Goal: Complete application form

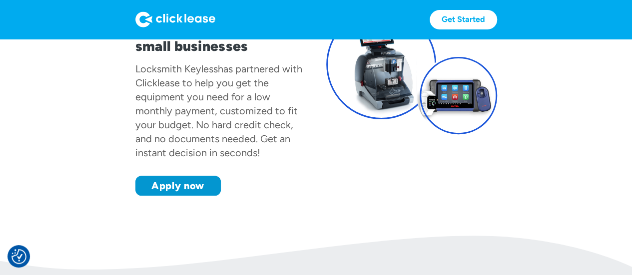
scroll to position [106, 0]
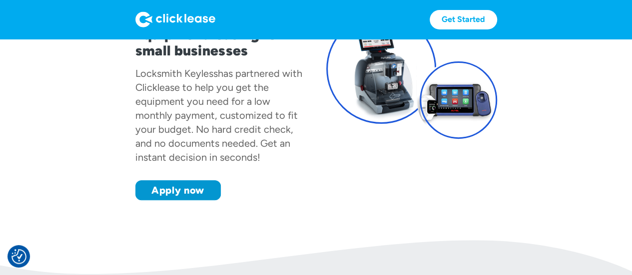
click at [194, 201] on section "Fast & easy! Equipment leasing for small businesses Locksmith Keyless has partn…" at bounding box center [316, 87] width 632 height 308
click at [188, 199] on link "Apply now" at bounding box center [177, 190] width 85 height 20
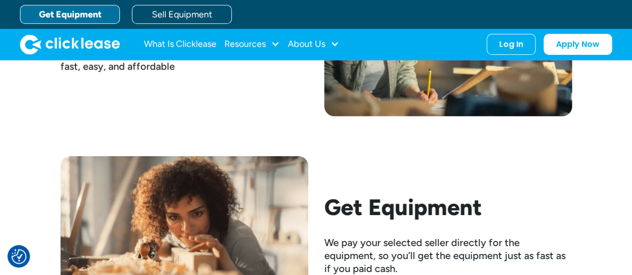
scroll to position [1566, 0]
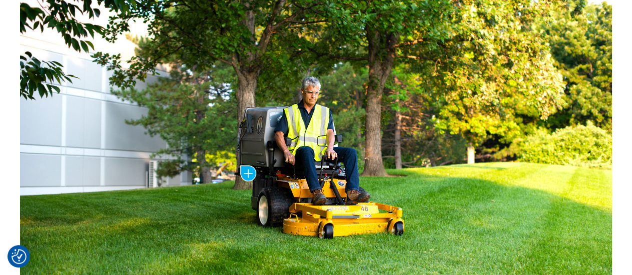
scroll to position [522, 0]
